Goal: Task Accomplishment & Management: Manage account settings

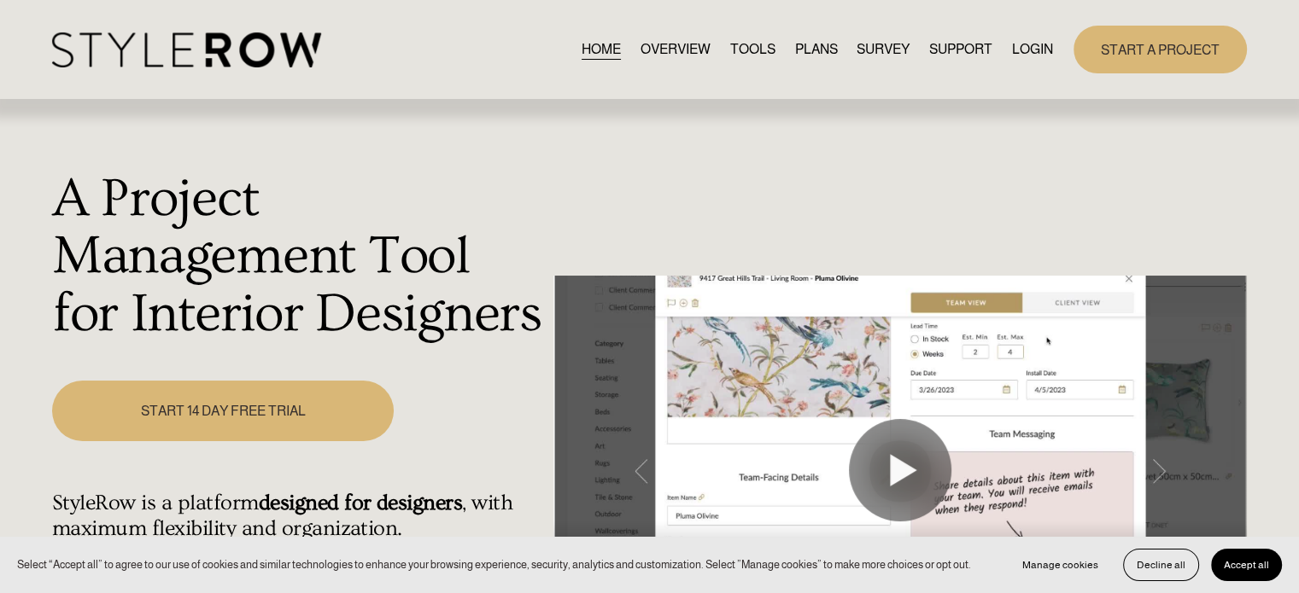
click at [1013, 43] on link "LOGIN" at bounding box center [1032, 49] width 41 height 23
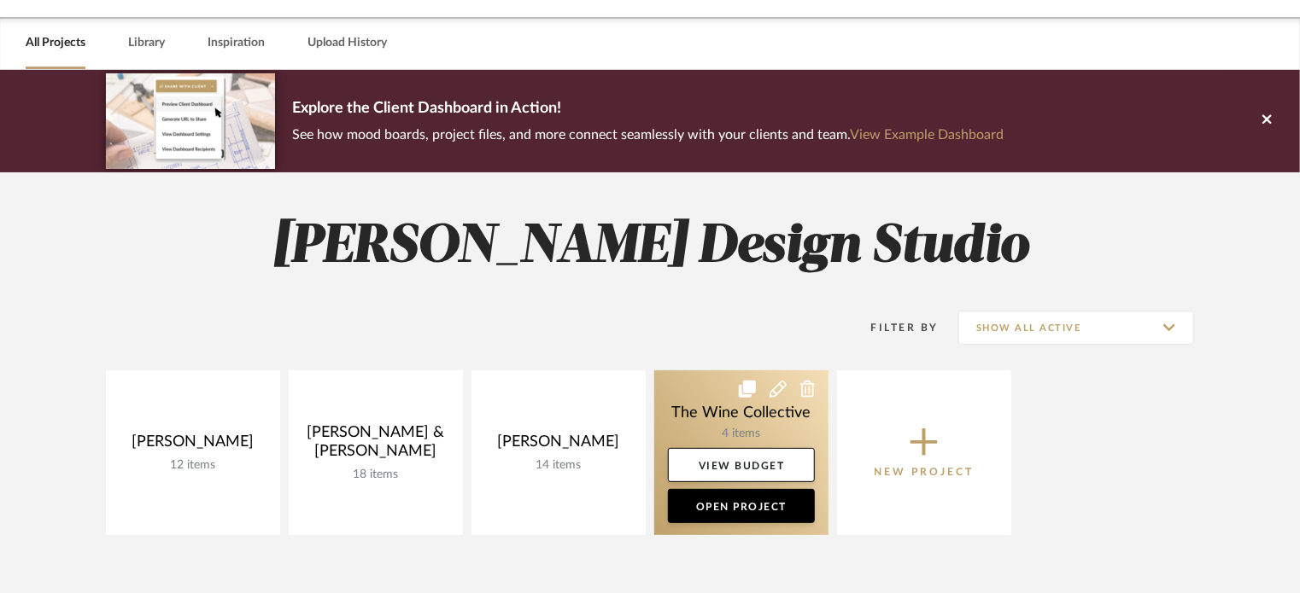
scroll to position [85, 0]
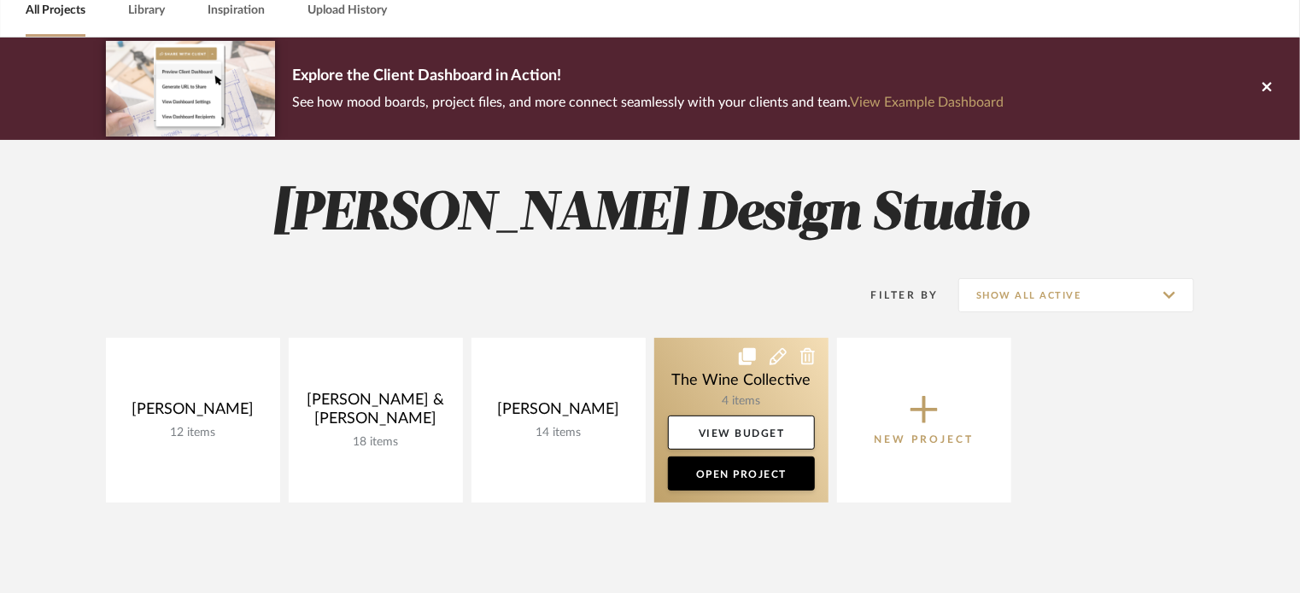
click at [693, 365] on link at bounding box center [741, 420] width 174 height 165
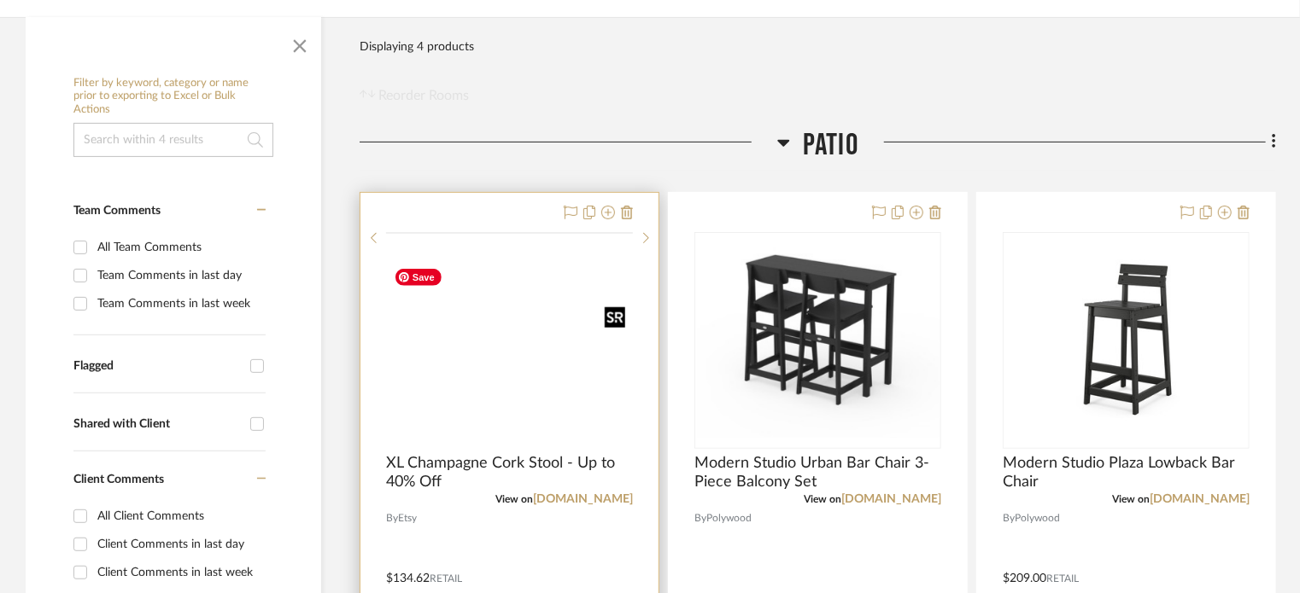
scroll to position [342, 0]
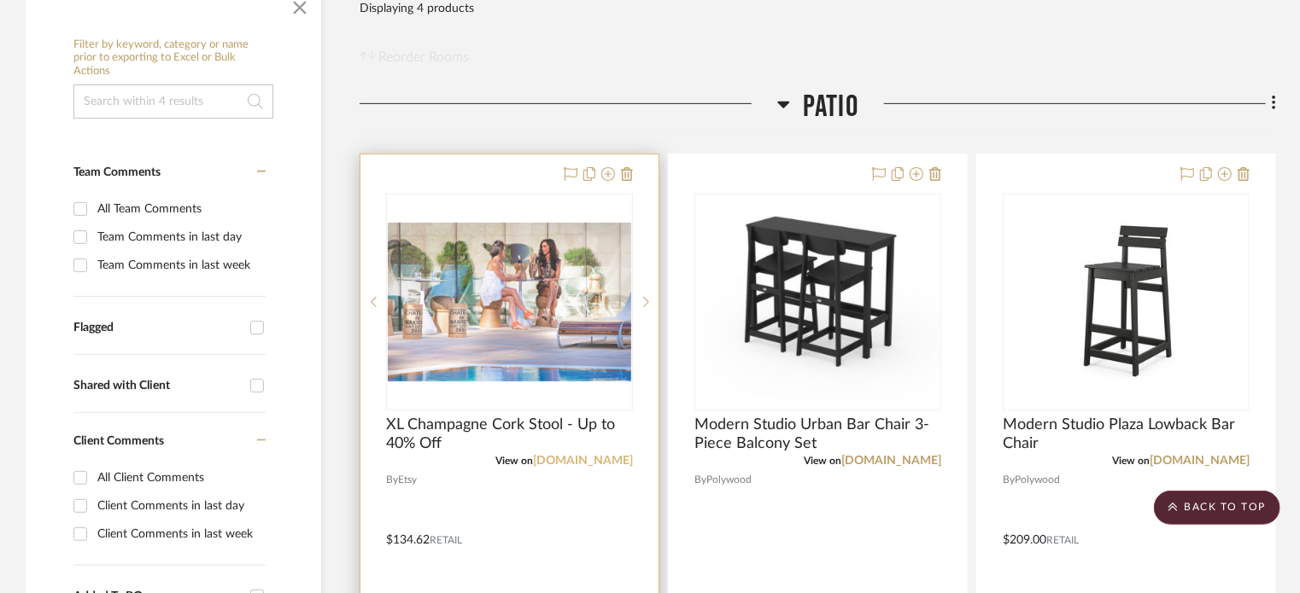
click at [608, 457] on link "[DOMAIN_NAME]" at bounding box center [583, 461] width 100 height 12
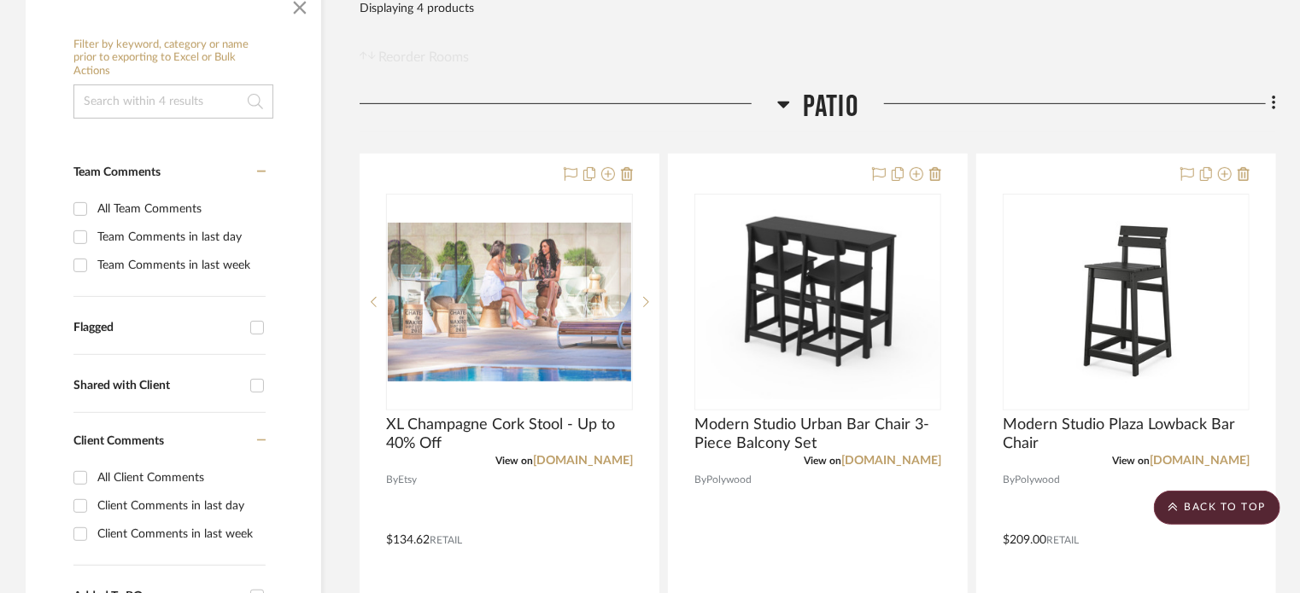
drag, startPoint x: 1243, startPoint y: 50, endPoint x: 1257, endPoint y: 59, distance: 16.1
click at [1247, 53] on div "Filter Products Displaying 4 products Reorder Rooms" at bounding box center [817, 29] width 916 height 76
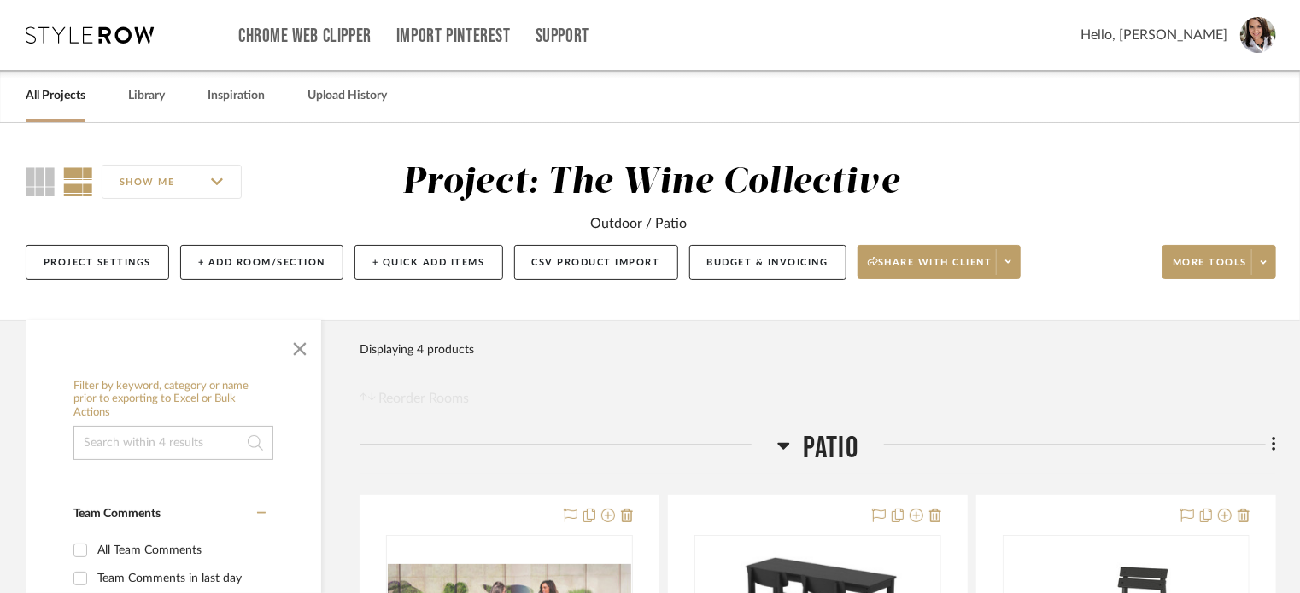
click at [1209, 30] on span "Hello, [PERSON_NAME]" at bounding box center [1153, 35] width 147 height 20
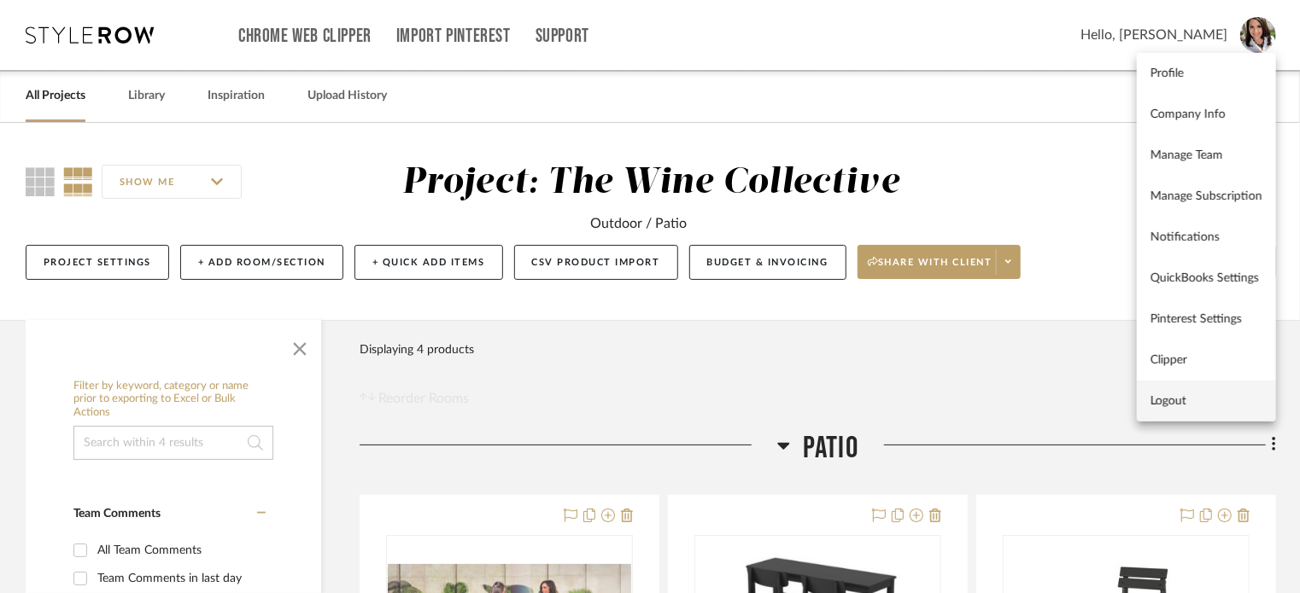
click at [1188, 405] on span "Logout" at bounding box center [1206, 401] width 112 height 15
